Goal: Transaction & Acquisition: Purchase product/service

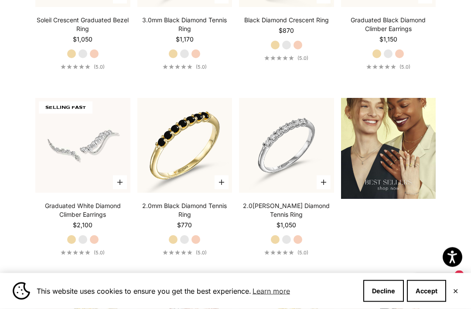
scroll to position [920, 0]
click at [199, 244] on label "Rose Gold" at bounding box center [196, 239] width 10 height 10
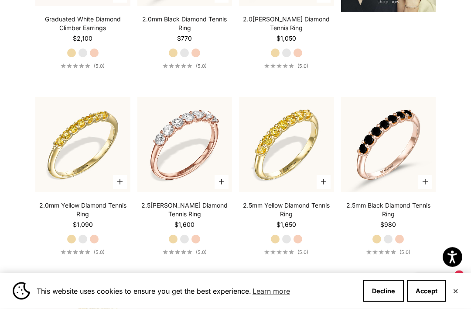
scroll to position [1106, 0]
click at [302, 244] on label "Rose Gold" at bounding box center [298, 239] width 10 height 10
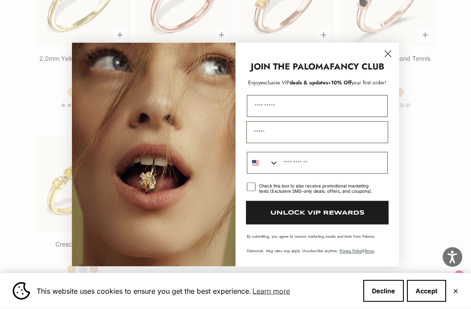
scroll to position [1253, 0]
click at [394, 61] on circle "Close dialog" at bounding box center [388, 53] width 14 height 14
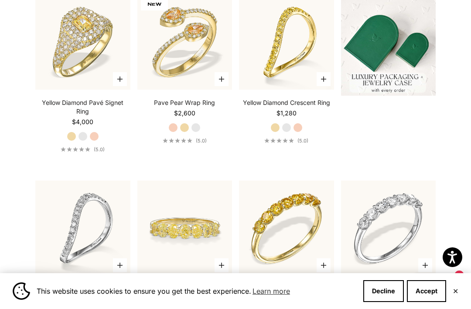
scroll to position [0, 0]
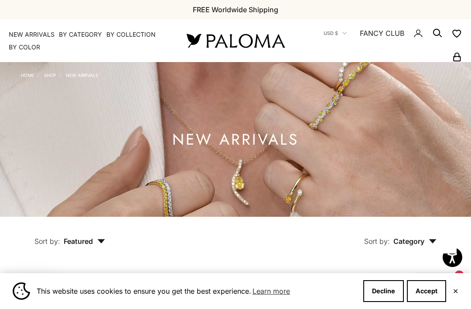
click at [284, 145] on h1 "NEW ARRIVALS" at bounding box center [235, 139] width 127 height 11
click at [126, 31] on summary "By Collection" at bounding box center [131, 34] width 49 height 9
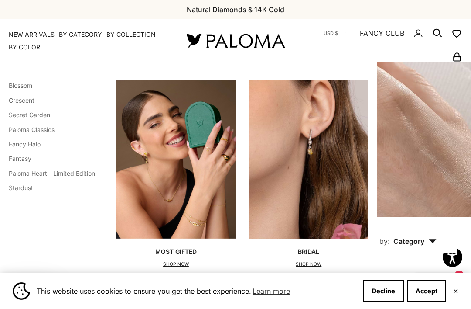
click at [17, 87] on link "Blossom" at bounding box center [21, 85] width 24 height 7
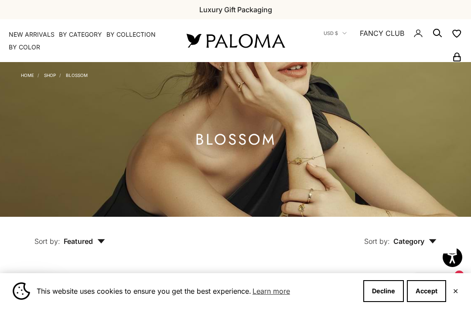
click at [49, 77] on link "Shop" at bounding box center [50, 74] width 12 height 5
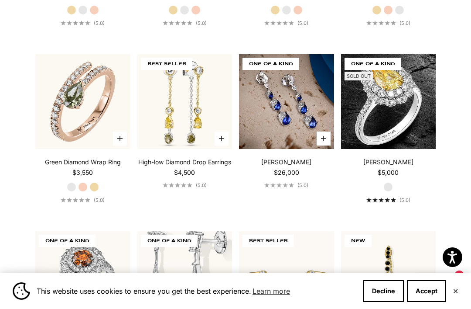
scroll to position [3462, 0]
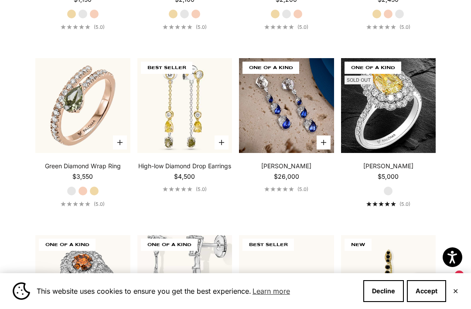
click at [97, 194] on label "Yellow Gold" at bounding box center [94, 191] width 10 height 10
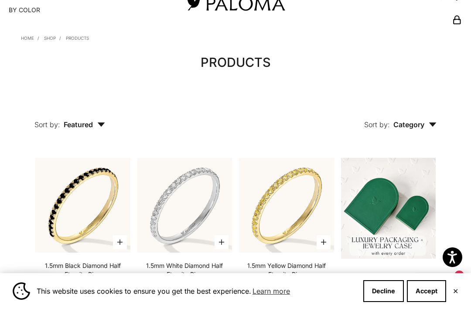
scroll to position [0, 0]
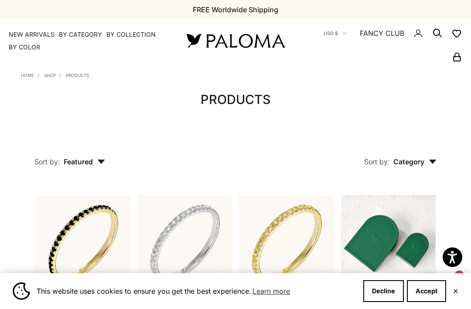
click at [254, 36] on img at bounding box center [235, 40] width 105 height 18
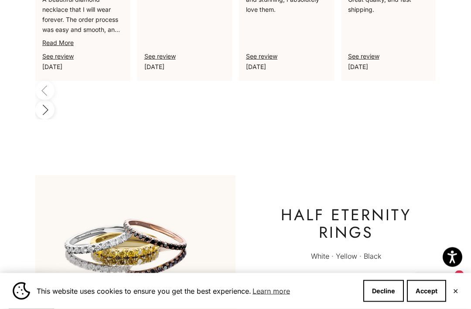
scroll to position [2567, 0]
click at [353, 275] on link "SHOP NOW" at bounding box center [346, 278] width 46 height 7
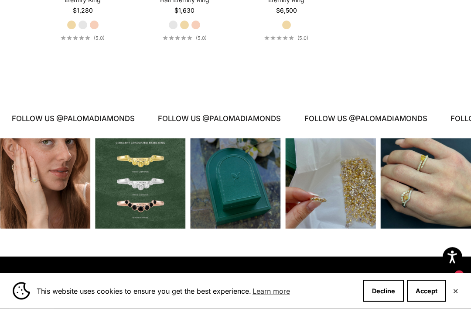
scroll to position [950, 0]
